Goal: Navigation & Orientation: Find specific page/section

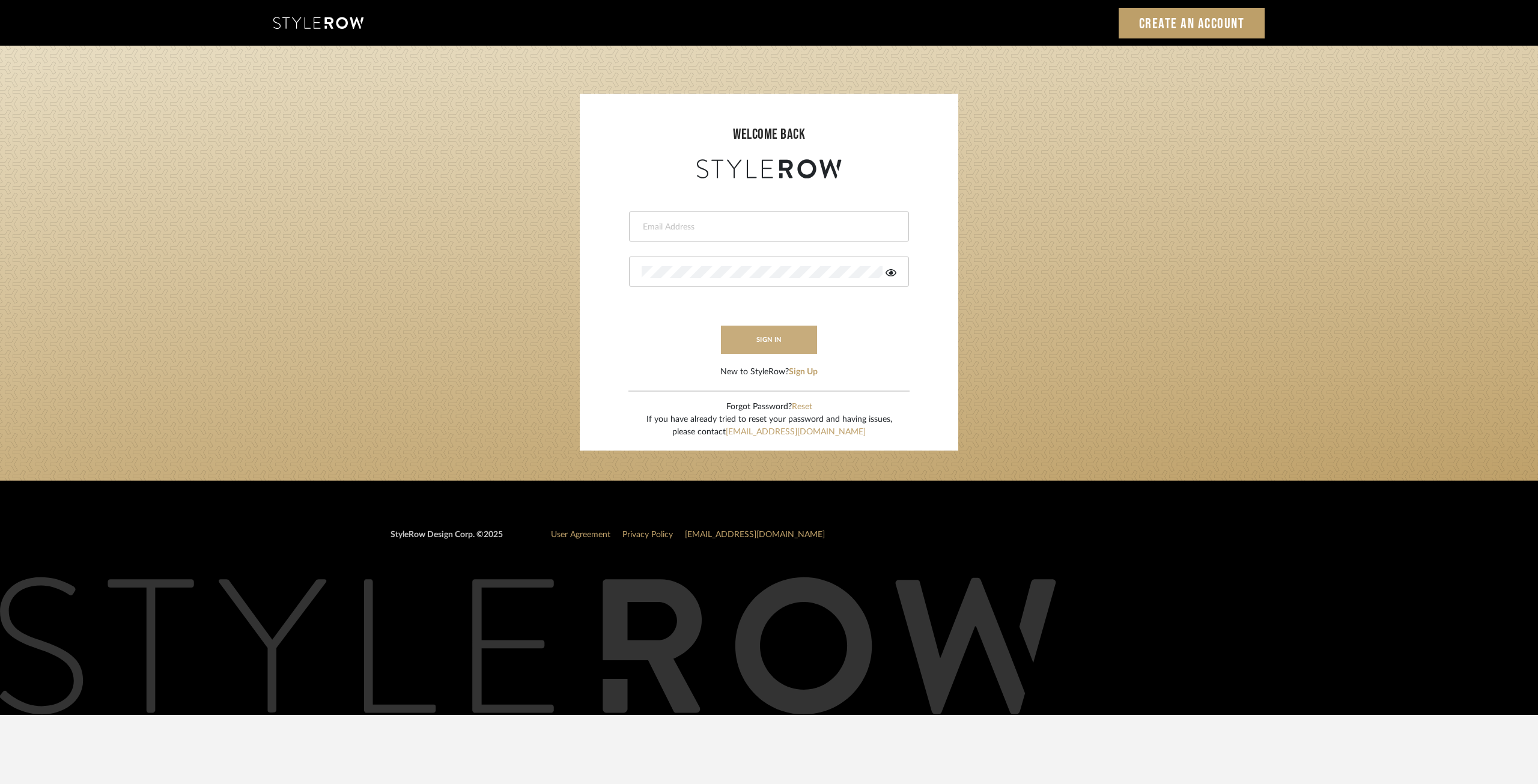
type input "[EMAIL_ADDRESS][DOMAIN_NAME]"
click at [767, 342] on button "sign in" at bounding box center [768, 340] width 96 height 29
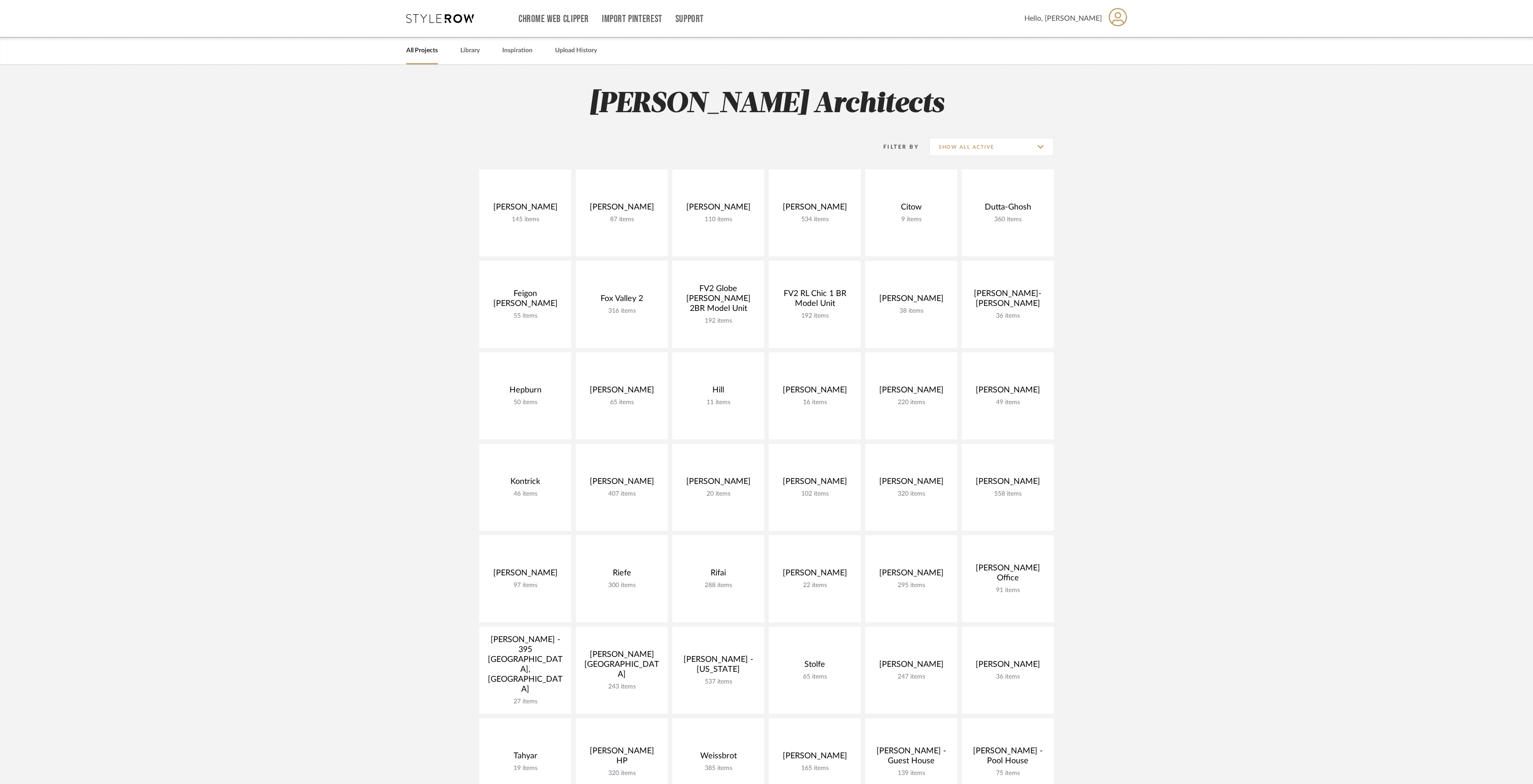
click at [1143, 367] on project-collections "Explore the Client Dashboard in Action! See how mood boards, project files, and…" at bounding box center [766, 606] width 1533 height 1081
